Goal: Task Accomplishment & Management: Use online tool/utility

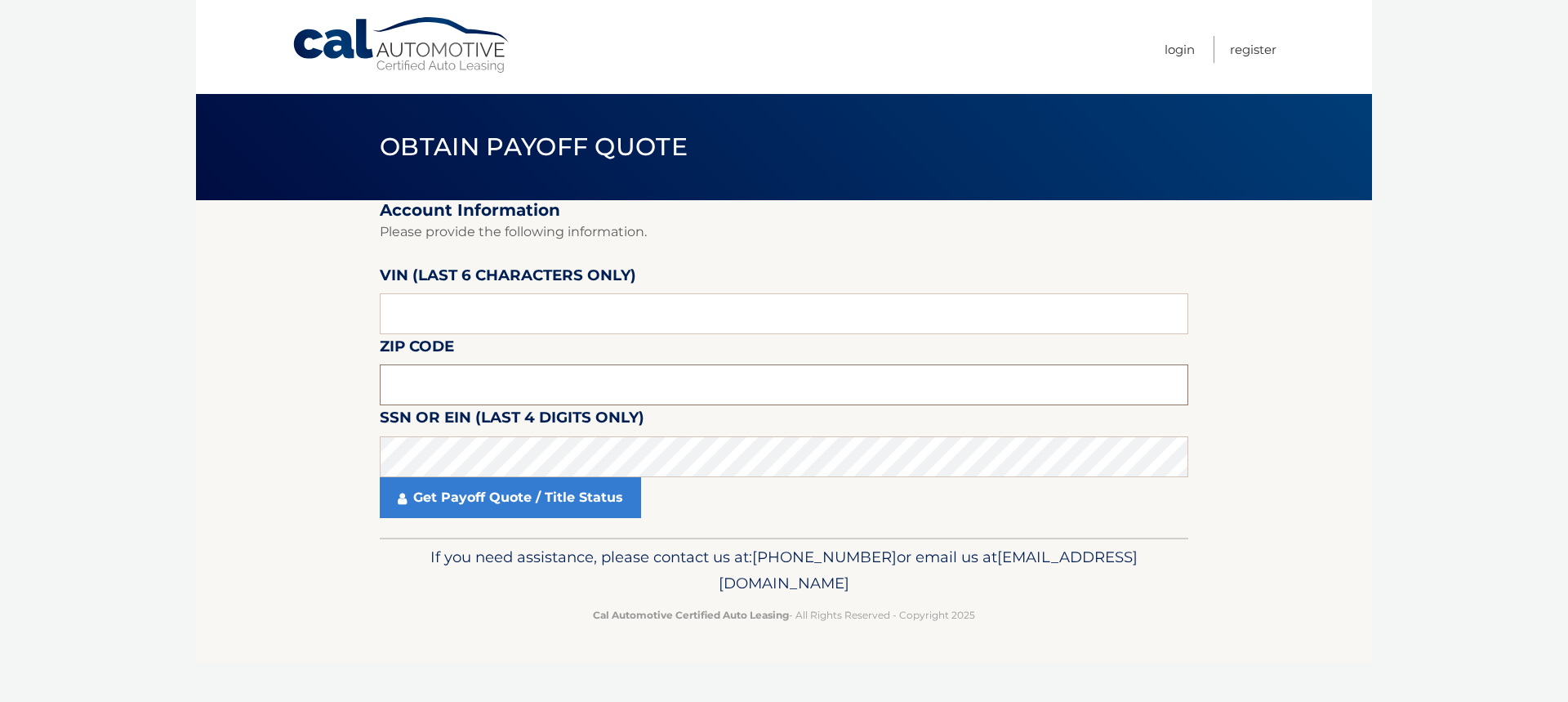
click at [442, 382] on input "text" at bounding box center [784, 385] width 809 height 41
type input "07305"
click at [486, 305] on input "text" at bounding box center [784, 313] width 809 height 41
type input "051777"
click button "For Originating Dealer" at bounding box center [0, 0] width 0 height 0
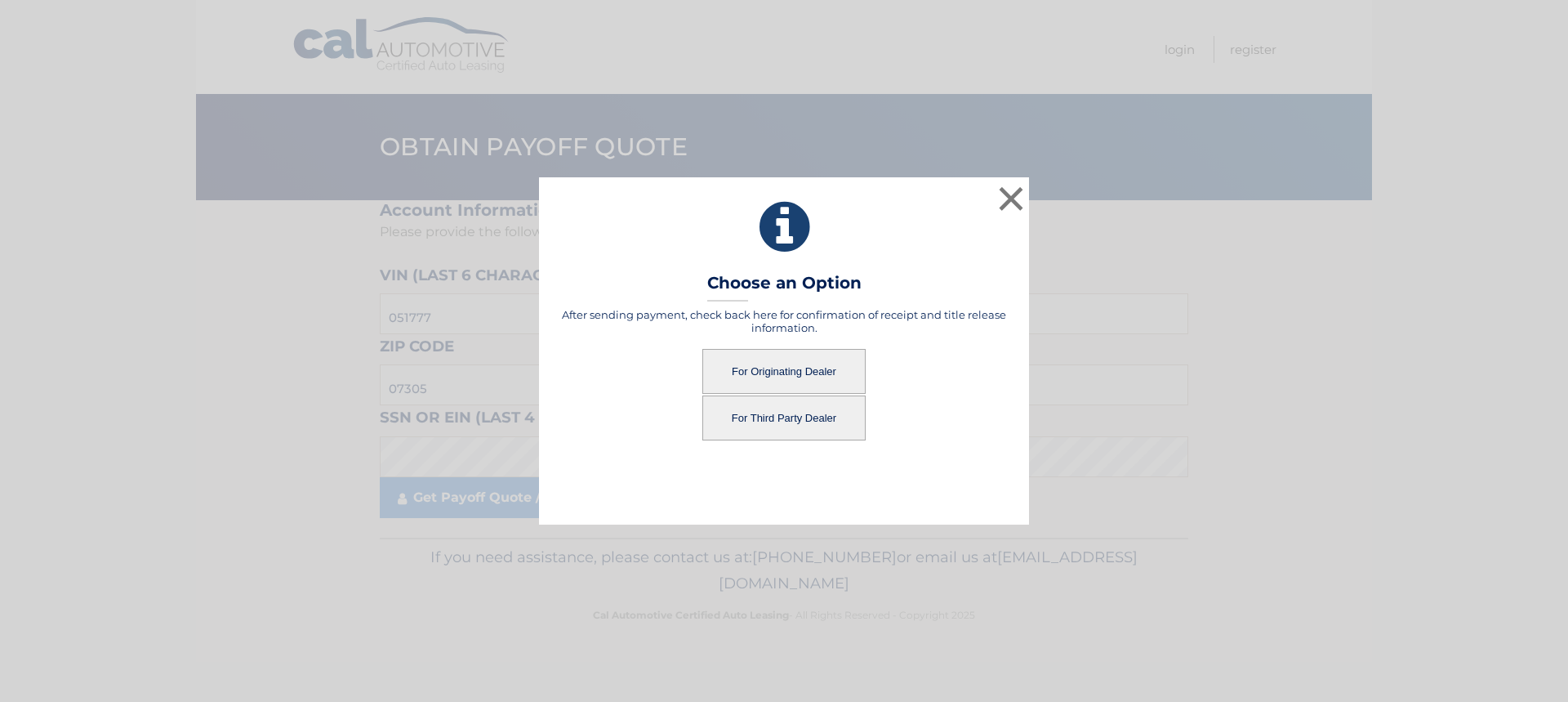
click at [771, 364] on button "For Originating Dealer" at bounding box center [784, 371] width 164 height 45
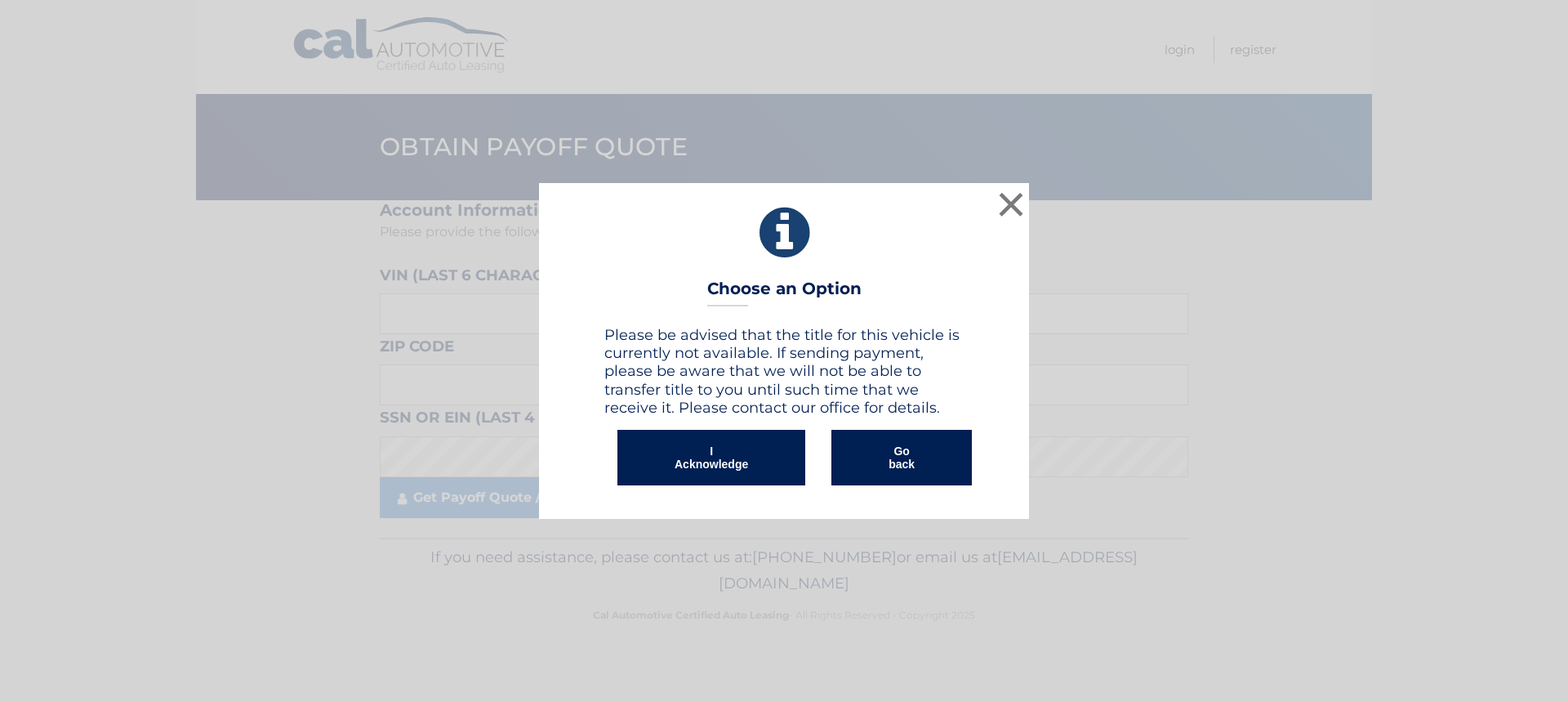
click at [682, 448] on button "I Acknowledge" at bounding box center [711, 458] width 188 height 56
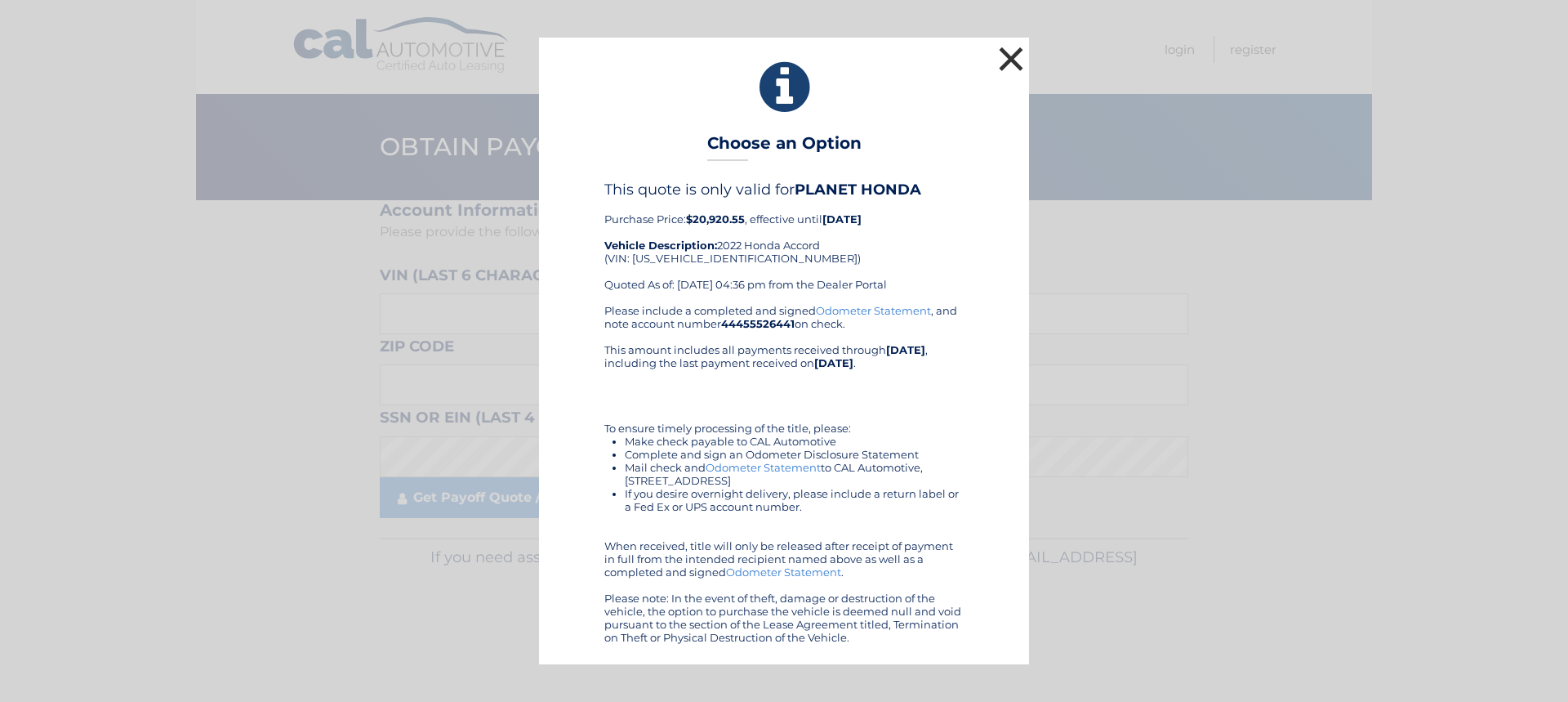
click at [1003, 57] on button "×" at bounding box center [1011, 58] width 33 height 33
